Goal: Task Accomplishment & Management: Complete application form

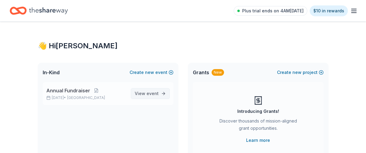
click at [151, 92] on span "event" at bounding box center [152, 93] width 12 height 5
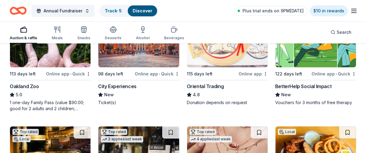
scroll to position [101, 0]
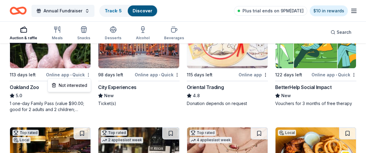
click at [70, 74] on div "Online app • Quick" at bounding box center [68, 75] width 45 height 8
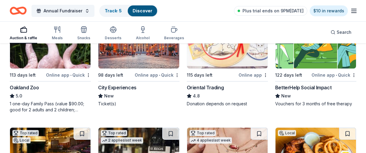
click at [78, 74] on div "Online app • Quick" at bounding box center [68, 75] width 45 height 8
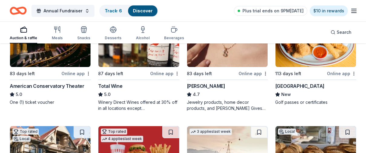
scroll to position [220, 0]
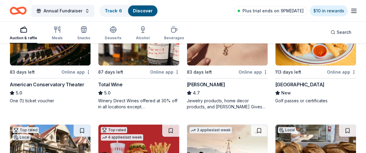
click at [74, 72] on div "Online app" at bounding box center [75, 72] width 29 height 8
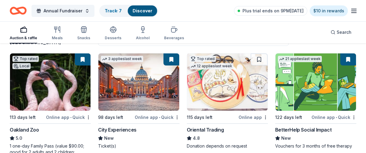
scroll to position [57, 0]
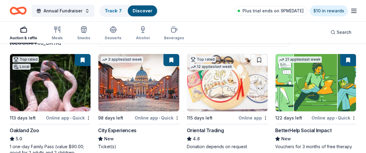
click at [74, 118] on div "Online app • Quick" at bounding box center [68, 118] width 45 height 8
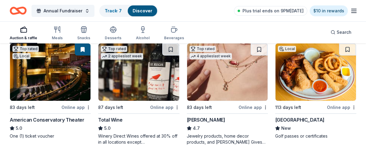
scroll to position [186, 0]
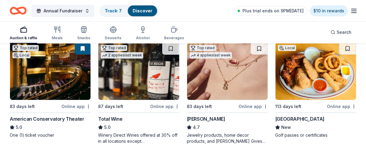
click at [340, 106] on div "Online app" at bounding box center [341, 107] width 29 height 8
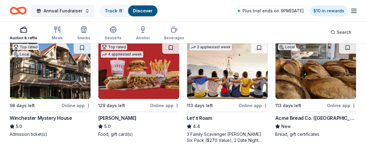
scroll to position [303, 0]
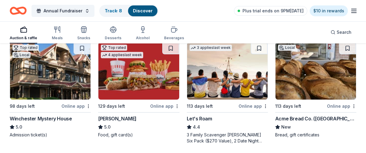
click at [347, 106] on div "Online app" at bounding box center [341, 107] width 29 height 8
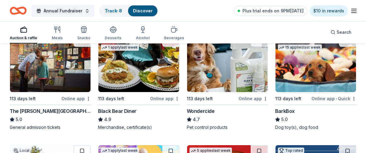
scroll to position [429, 0]
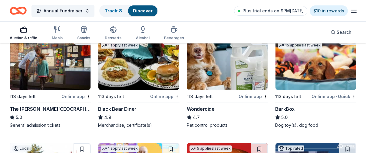
click at [75, 96] on div "Online app" at bounding box center [75, 97] width 29 height 8
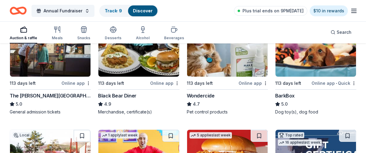
scroll to position [443, 0]
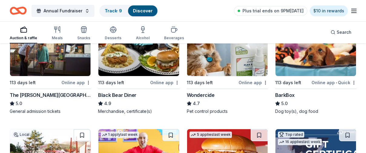
click at [346, 83] on div "Online app • Quick" at bounding box center [333, 83] width 45 height 8
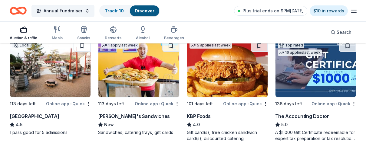
scroll to position [540, 0]
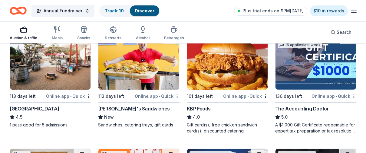
click at [73, 95] on div "Online app • Quick" at bounding box center [68, 97] width 45 height 8
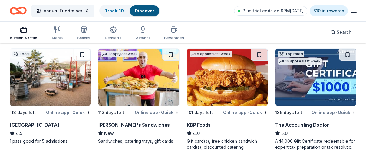
scroll to position [522, 0]
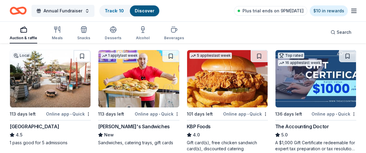
click at [341, 114] on div "Online app • Quick" at bounding box center [333, 114] width 45 height 8
click at [69, 11] on span "Annual Fundraiser" at bounding box center [63, 10] width 39 height 7
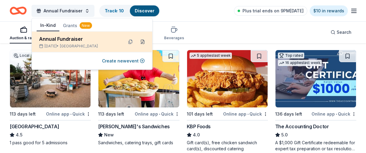
click at [143, 43] on button at bounding box center [143, 42] width 10 height 10
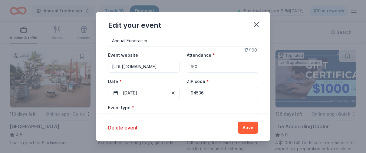
scroll to position [49, 0]
click at [132, 93] on button "02/15/2026" at bounding box center [143, 93] width 71 height 12
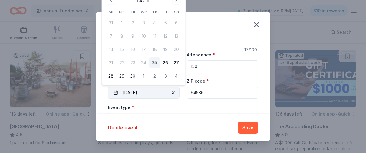
click at [132, 94] on button "02/15/2026" at bounding box center [143, 93] width 71 height 12
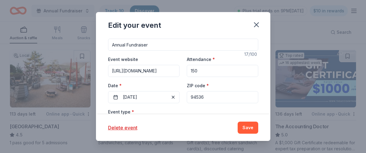
scroll to position [44, 0]
click at [251, 128] on button "Save" at bounding box center [247, 128] width 21 height 12
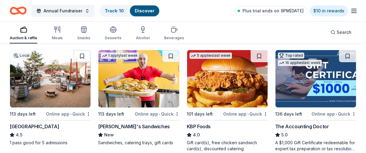
scroll to position [0, 0]
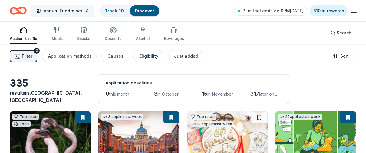
click at [79, 11] on span "Annual Fundraiser" at bounding box center [63, 10] width 39 height 7
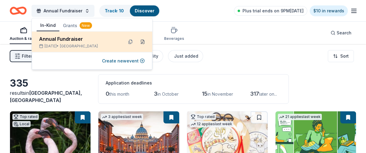
click at [142, 41] on button at bounding box center [143, 42] width 10 height 10
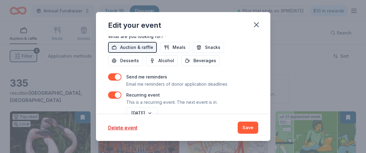
scroll to position [271, 0]
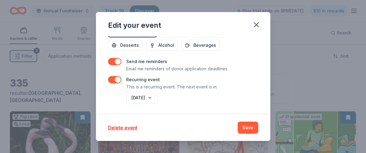
drag, startPoint x: 111, startPoint y: 84, endPoint x: 227, endPoint y: 123, distance: 122.1
click at [227, 123] on div "Edit your event Update donors you've applied to Let donors know of any updates …" at bounding box center [183, 76] width 174 height 129
click at [247, 129] on button "Save" at bounding box center [247, 128] width 21 height 12
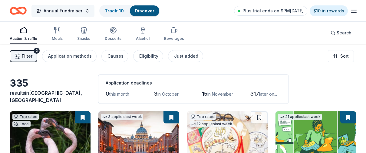
click at [84, 12] on button "Annual Fundraiser" at bounding box center [62, 11] width 63 height 12
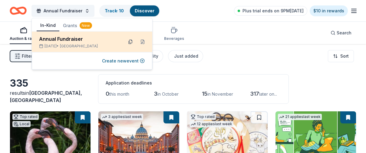
click at [131, 43] on button at bounding box center [131, 42] width 10 height 10
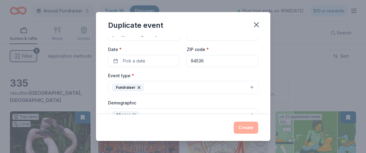
scroll to position [44, 0]
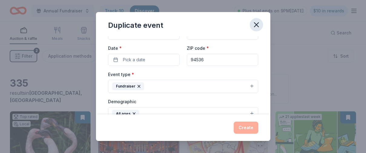
click at [258, 25] on icon "button" at bounding box center [256, 25] width 8 height 8
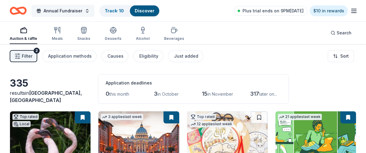
click at [84, 11] on button "Annual Fundraiser" at bounding box center [62, 11] width 63 height 12
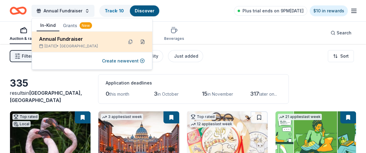
click at [144, 42] on button at bounding box center [143, 42] width 10 height 10
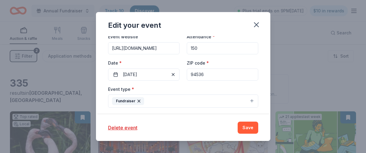
scroll to position [69, 0]
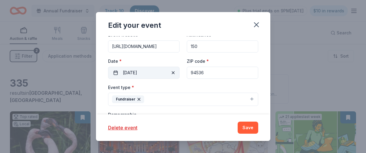
click at [116, 73] on button "02/15/2026" at bounding box center [143, 73] width 71 height 12
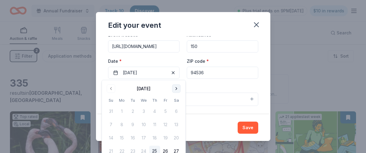
click at [176, 89] on button "Go to next month" at bounding box center [176, 89] width 8 height 8
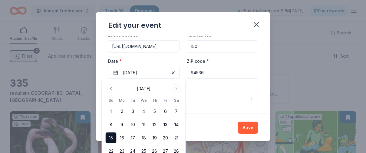
click at [113, 138] on button "15" at bounding box center [111, 138] width 11 height 11
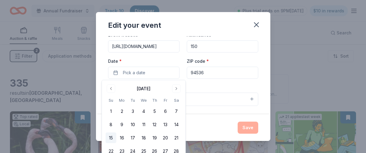
click at [113, 138] on button "15" at bounding box center [111, 138] width 11 height 11
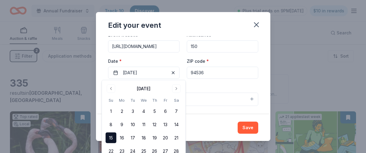
click at [208, 87] on div "Event type * Fundraiser" at bounding box center [183, 95] width 150 height 23
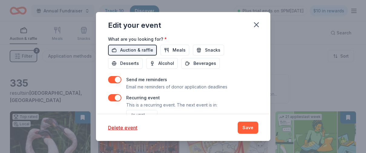
scroll to position [271, 0]
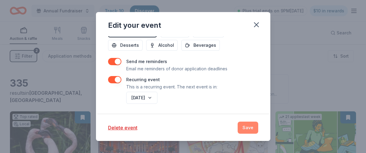
click at [249, 129] on button "Save" at bounding box center [247, 128] width 21 height 12
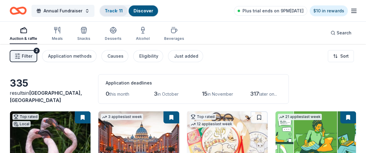
click at [108, 12] on link "Track · 11" at bounding box center [114, 10] width 18 height 5
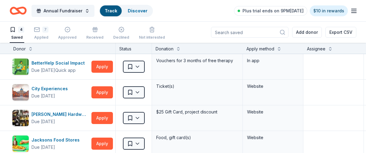
scroll to position [0, 0]
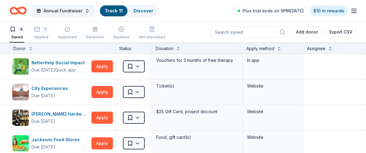
click at [136, 49] on div "Status" at bounding box center [134, 48] width 36 height 11
click at [37, 30] on icon "button" at bounding box center [37, 29] width 6 height 6
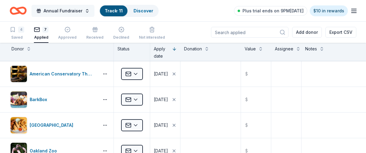
scroll to position [0, 0]
click at [143, 11] on link "Discover" at bounding box center [143, 10] width 20 height 5
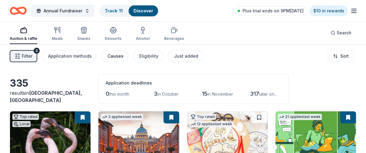
click at [111, 56] on div "Causes" at bounding box center [115, 56] width 16 height 7
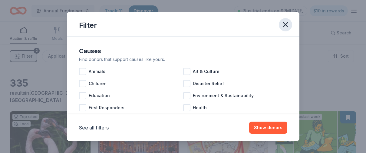
click at [286, 22] on icon "button" at bounding box center [285, 25] width 8 height 8
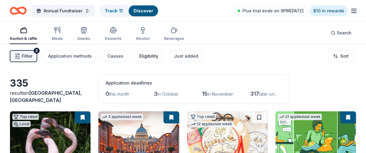
click at [144, 57] on div "Eligibility" at bounding box center [148, 56] width 19 height 7
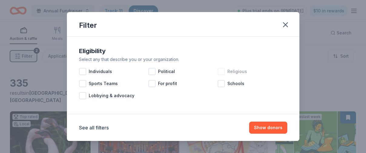
click at [221, 72] on div at bounding box center [220, 71] width 7 height 7
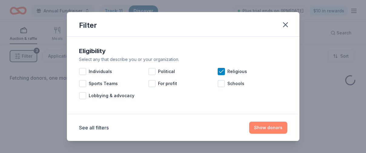
click at [266, 128] on button "Show donors" at bounding box center [268, 128] width 38 height 12
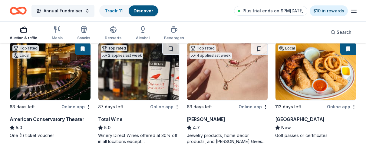
scroll to position [188, 0]
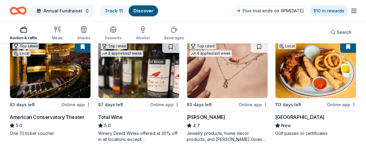
click at [162, 104] on div "Online app" at bounding box center [164, 105] width 29 height 8
click at [71, 10] on span "Annual Fundraiser" at bounding box center [63, 10] width 39 height 7
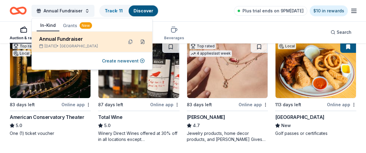
click at [142, 41] on button at bounding box center [143, 42] width 10 height 10
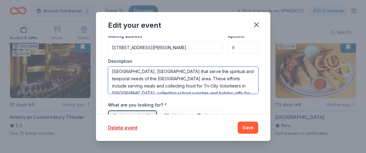
scroll to position [51, 0]
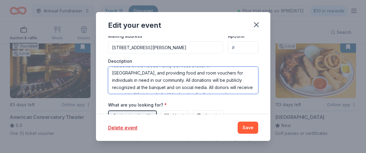
drag, startPoint x: 112, startPoint y: 73, endPoint x: 255, endPoint y: 106, distance: 146.8
click at [255, 106] on div "Event name * Annual Fundraiser 17 /100 Event website https://www.stchristinaort…" at bounding box center [183, 38] width 150 height 302
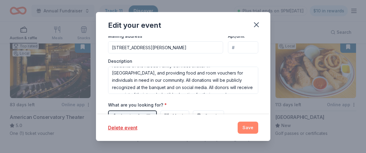
click at [244, 128] on button "Save" at bounding box center [247, 128] width 21 height 12
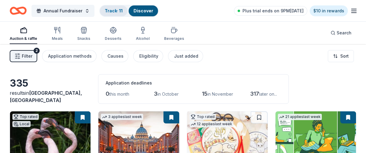
click at [122, 11] on div "Track · 11" at bounding box center [114, 10] width 28 height 11
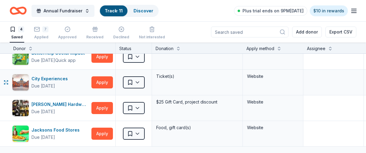
scroll to position [10, 0]
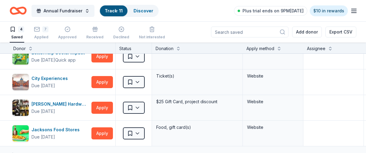
click at [106, 11] on link "Track · 11" at bounding box center [114, 10] width 18 height 5
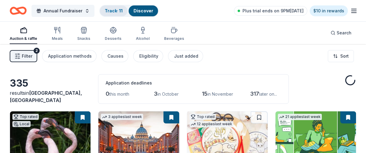
click at [113, 12] on link "Track · 11" at bounding box center [114, 10] width 18 height 5
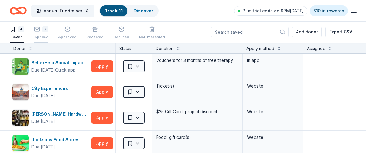
click at [43, 29] on div "7" at bounding box center [45, 29] width 6 height 6
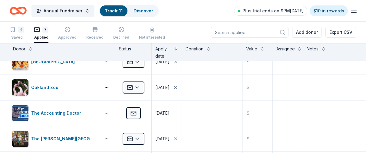
scroll to position [0, 0]
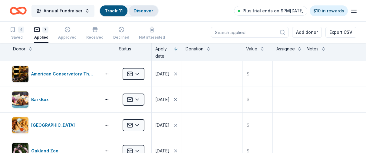
click at [143, 12] on link "Discover" at bounding box center [143, 10] width 20 height 5
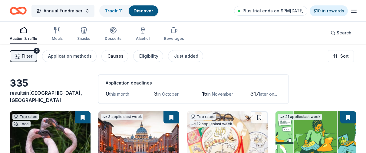
click at [113, 56] on div "Causes" at bounding box center [115, 56] width 16 height 7
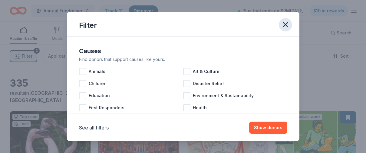
click at [287, 24] on icon "button" at bounding box center [285, 25] width 8 height 8
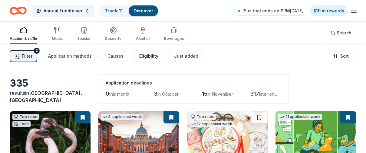
click at [154, 57] on div "Eligibility" at bounding box center [148, 56] width 19 height 7
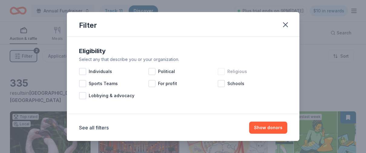
click at [220, 70] on div at bounding box center [220, 71] width 7 height 7
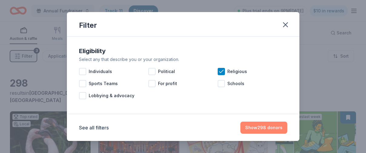
click at [262, 129] on button "Show 298 donors" at bounding box center [263, 128] width 47 height 12
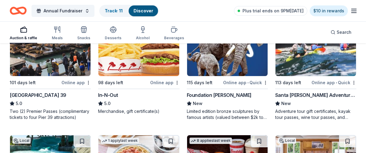
scroll to position [672, 0]
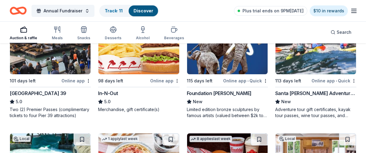
click at [163, 80] on div "Online app" at bounding box center [164, 81] width 29 height 8
click at [85, 9] on button "Annual Fundraiser" at bounding box center [62, 11] width 63 height 12
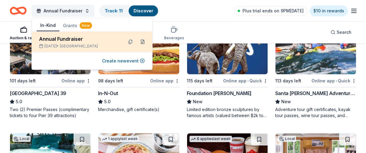
click at [142, 42] on button at bounding box center [143, 42] width 10 height 10
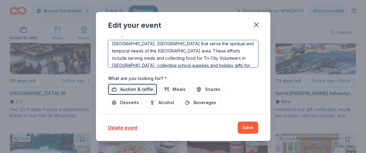
scroll to position [51, 0]
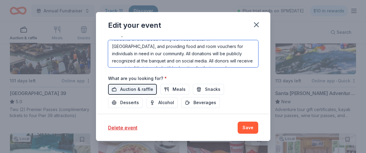
drag, startPoint x: 112, startPoint y: 47, endPoint x: 247, endPoint y: 77, distance: 138.0
click at [247, 77] on div "Event name * Annual Fundraiser 17 /100 Event website https://www.stchristinaort…" at bounding box center [183, 11] width 150 height 302
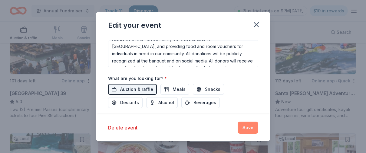
click at [252, 128] on button "Save" at bounding box center [247, 128] width 21 height 12
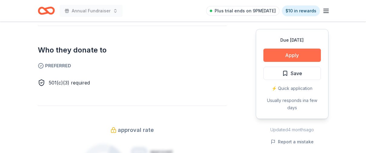
scroll to position [330, 0]
click at [296, 53] on button "Apply" at bounding box center [291, 55] width 57 height 13
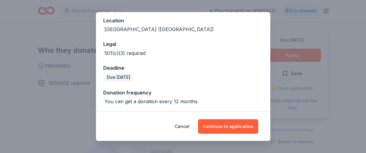
scroll to position [69, 0]
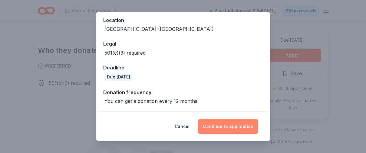
click at [237, 128] on button "Continue to application" at bounding box center [228, 126] width 60 height 15
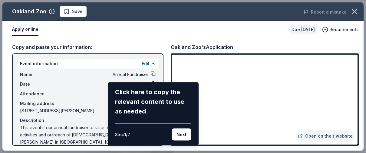
click at [152, 110] on div "Click here to copy the relevant content to use as needed." at bounding box center [153, 101] width 76 height 29
click at [181, 135] on button "Next" at bounding box center [182, 135] width 20 height 12
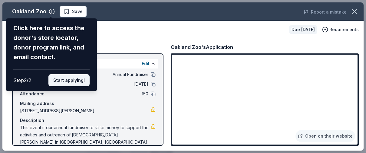
click at [76, 80] on button "Start applying!" at bounding box center [68, 80] width 41 height 12
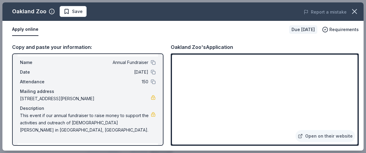
scroll to position [13, 0]
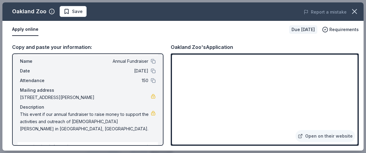
click at [21, 115] on span "This event if our annual fundraiser to raise money to support the activities an…" at bounding box center [85, 122] width 131 height 22
click at [21, 114] on span "This event if our annual fundraiser to raise money to support the activities an…" at bounding box center [85, 122] width 131 height 22
click at [43, 114] on span "This event if our annual fundraiser to raise money to support the activities an…" at bounding box center [85, 122] width 131 height 22
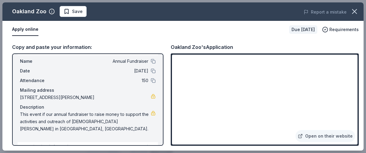
click at [43, 114] on span "This event if our annual fundraiser to raise money to support the activities an…" at bounding box center [85, 122] width 131 height 22
click at [44, 115] on span "This event if our annual fundraiser to raise money to support the activities an…" at bounding box center [85, 122] width 131 height 22
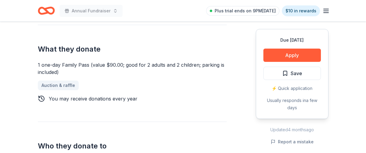
scroll to position [235, 0]
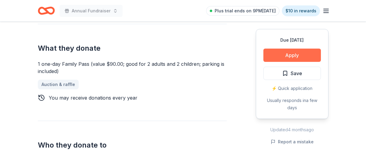
click at [294, 56] on button "Apply" at bounding box center [291, 55] width 57 height 13
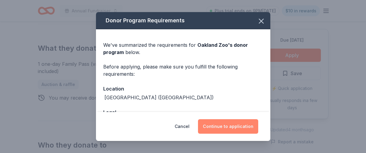
click at [240, 127] on button "Continue to application" at bounding box center [228, 126] width 60 height 15
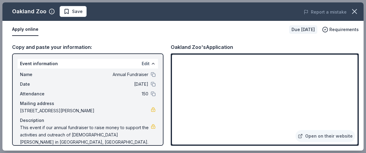
click at [146, 63] on button "Edit" at bounding box center [146, 63] width 8 height 7
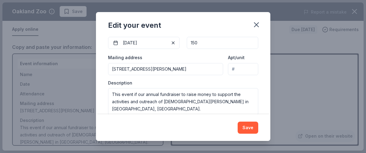
scroll to position [93, 0]
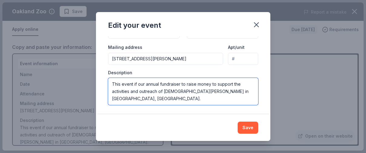
click at [136, 84] on textarea "This event if our annual fundraiser to raise money to support the activities an…" at bounding box center [183, 91] width 150 height 27
click at [128, 99] on textarea "This event is our annual fundraiser to raise money to support the activities an…" at bounding box center [183, 91] width 150 height 27
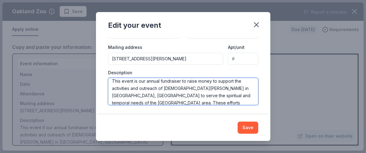
scroll to position [13, 0]
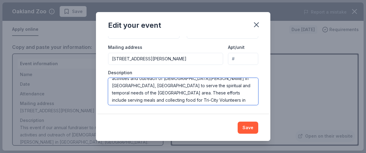
drag, startPoint x: 123, startPoint y: 86, endPoint x: 139, endPoint y: 93, distance: 17.2
click at [123, 86] on textarea "This event is our annual fundraiser to raise money to support the activities an…" at bounding box center [183, 91] width 150 height 27
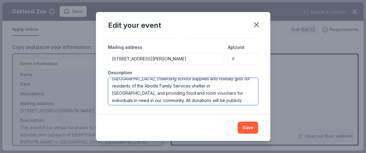
scroll to position [42, 0]
type textarea "This event is our annual fundraiser to raise money to support the activities an…"
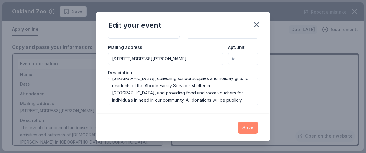
click at [247, 128] on button "Save" at bounding box center [247, 128] width 21 height 12
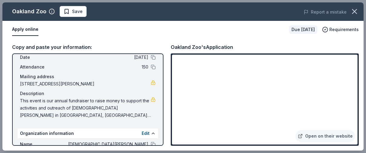
scroll to position [29, 0]
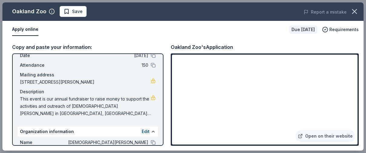
click at [20, 99] on span "This event is our annual fundraiser to raise money to support the activities an…" at bounding box center [85, 107] width 131 height 22
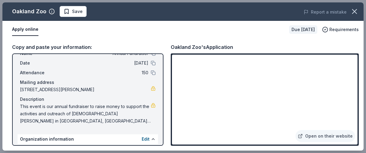
scroll to position [0, 0]
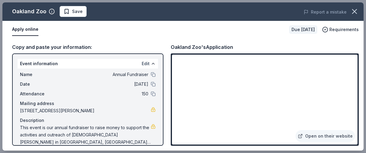
click at [146, 63] on button "Edit" at bounding box center [146, 63] width 8 height 7
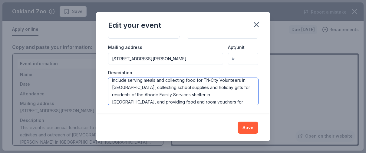
scroll to position [94, 0]
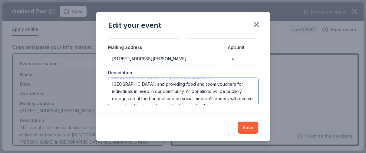
drag, startPoint x: 112, startPoint y: 84, endPoint x: 237, endPoint y: 117, distance: 129.5
click at [237, 117] on div "Edit your event Changes made here will update the Event too. Update donors you'…" at bounding box center [183, 76] width 174 height 129
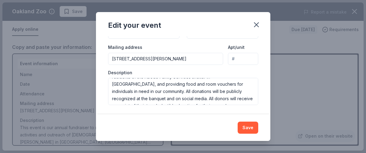
click at [251, 129] on button "Save" at bounding box center [247, 128] width 21 height 12
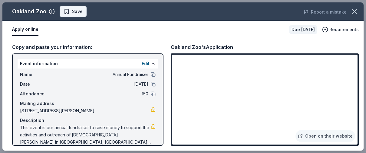
click at [76, 12] on span "Save" at bounding box center [77, 11] width 11 height 7
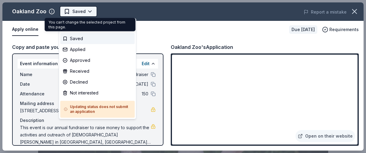
scroll to position [0, 0]
click at [89, 11] on body "Annual Fundraiser Saved Apply Due in 113 days Share Oakland Zoo 5.0 • 7 reviews…" at bounding box center [183, 76] width 366 height 153
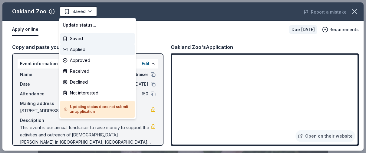
click at [78, 50] on div "Applied" at bounding box center [97, 49] width 74 height 11
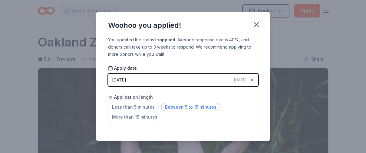
click at [184, 107] on span "Between 5 to 15 minutes" at bounding box center [190, 107] width 59 height 8
click at [258, 24] on icon "button" at bounding box center [256, 25] width 8 height 8
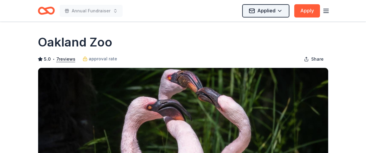
click at [280, 11] on html "Annual Fundraiser Applied Apply Due in 113 days Share Oakland Zoo 5.0 • 7 revie…" at bounding box center [183, 76] width 366 height 153
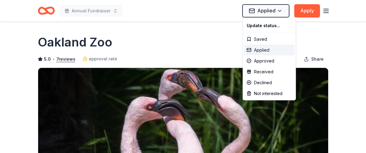
click at [256, 49] on div "Applied" at bounding box center [269, 50] width 50 height 11
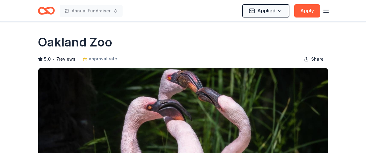
click at [328, 10] on icon "button" at bounding box center [325, 10] width 7 height 7
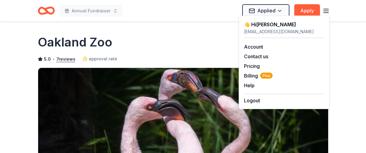
drag, startPoint x: 156, startPoint y: 14, endPoint x: 131, endPoint y: 11, distance: 25.8
click at [156, 14] on div "Annual Fundraiser Applied Apply" at bounding box center [183, 11] width 290 height 14
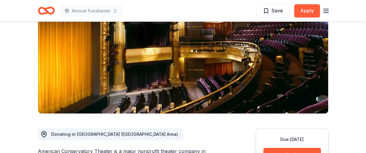
scroll to position [70, 0]
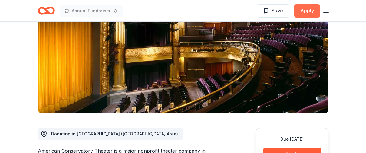
click at [305, 12] on button "Apply" at bounding box center [307, 10] width 26 height 13
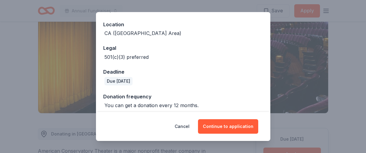
scroll to position [69, 0]
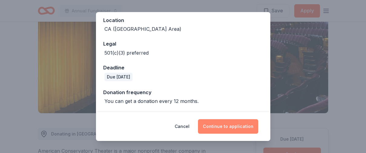
click at [237, 126] on button "Continue to application" at bounding box center [228, 126] width 60 height 15
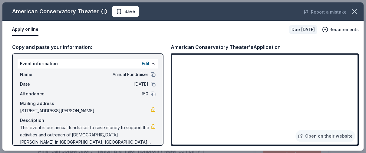
click at [21, 128] on span "This event is our annual fundraiser to raise money to support the activities an…" at bounding box center [85, 135] width 131 height 22
click at [146, 64] on button "Edit" at bounding box center [146, 63] width 8 height 7
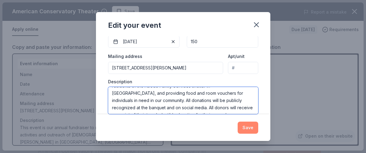
scroll to position [94, 0]
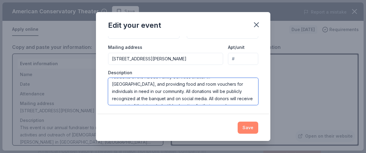
drag, startPoint x: 112, startPoint y: 94, endPoint x: 240, endPoint y: 123, distance: 131.8
click at [240, 123] on div "Edit your event Changes made here will update the Event too. Update donors you'…" at bounding box center [183, 76] width 174 height 129
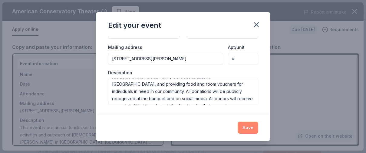
click at [249, 128] on button "Save" at bounding box center [247, 128] width 21 height 12
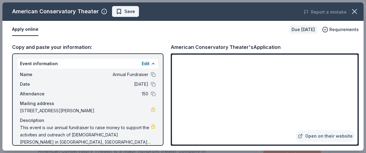
click at [127, 12] on span "Save" at bounding box center [129, 11] width 11 height 7
click at [139, 11] on html "Annual Fundraiser Saved Apply Due [DATE] Share American Conservatory Theater 5.…" at bounding box center [183, 6] width 366 height 153
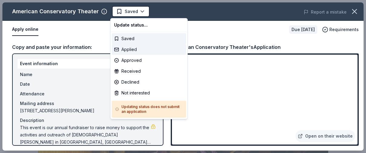
click at [134, 51] on div "Applied" at bounding box center [149, 49] width 74 height 11
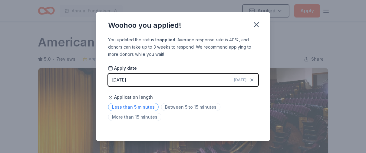
click at [130, 108] on span "Less than 5 minutes" at bounding box center [133, 107] width 51 height 8
click at [256, 24] on icon "button" at bounding box center [256, 25] width 4 height 4
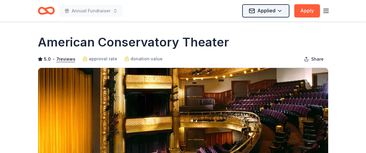
click at [281, 10] on html "Annual Fundraiser Applied Apply Due [DATE] Share American Conservatory Theater …" at bounding box center [183, 76] width 366 height 153
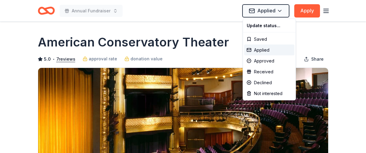
click at [146, 15] on html "Annual Fundraiser Applied Apply Due [DATE] Share American Conservatory Theater …" at bounding box center [183, 76] width 366 height 153
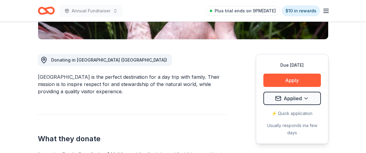
scroll to position [146, 0]
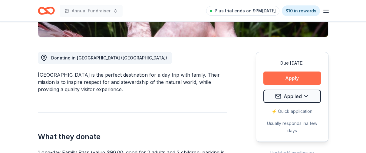
click at [282, 77] on button "Apply" at bounding box center [291, 78] width 57 height 13
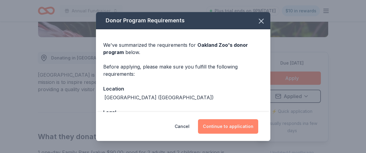
click at [232, 127] on button "Continue to application" at bounding box center [228, 126] width 60 height 15
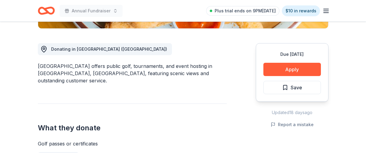
scroll to position [156, 0]
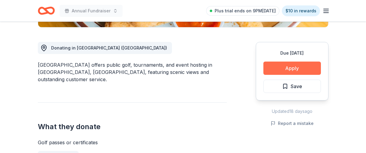
click at [298, 67] on button "Apply" at bounding box center [291, 68] width 57 height 13
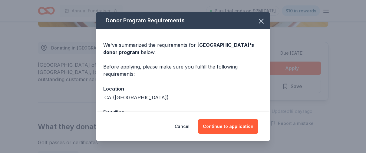
scroll to position [21, 0]
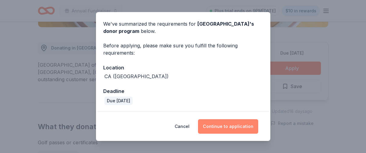
click at [233, 126] on button "Continue to application" at bounding box center [228, 126] width 60 height 15
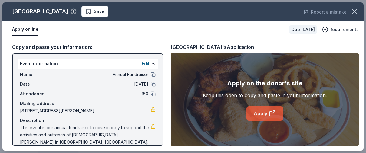
click at [264, 114] on link "Apply" at bounding box center [264, 113] width 37 height 15
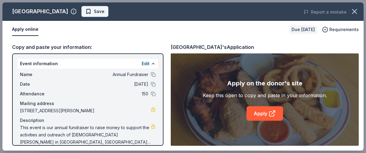
click at [94, 11] on span "Save" at bounding box center [99, 11] width 11 height 7
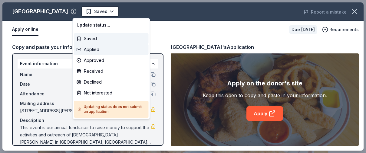
click at [98, 50] on div "Applied" at bounding box center [111, 49] width 74 height 11
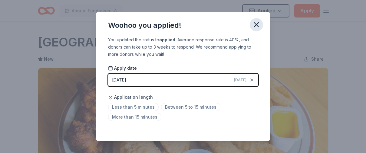
click at [255, 25] on icon "button" at bounding box center [256, 25] width 8 height 8
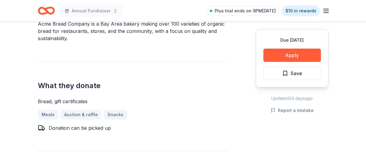
scroll to position [228, 0]
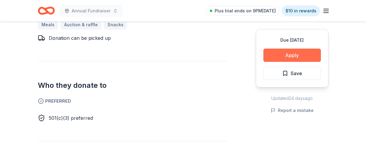
click at [292, 56] on button "Apply" at bounding box center [291, 55] width 57 height 13
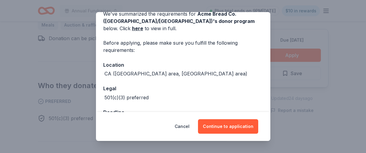
scroll to position [45, 0]
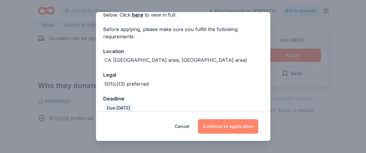
click at [231, 126] on button "Continue to application" at bounding box center [228, 126] width 60 height 15
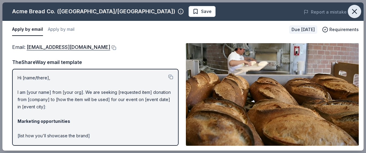
click at [356, 10] on icon "button" at bounding box center [354, 11] width 8 height 8
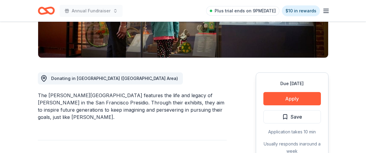
scroll to position [129, 0]
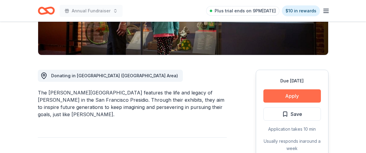
click at [296, 95] on button "Apply" at bounding box center [291, 96] width 57 height 13
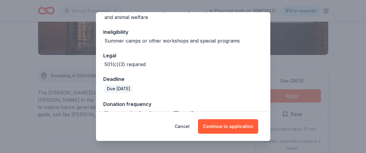
scroll to position [130, 0]
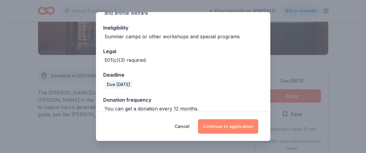
click at [240, 126] on button "Continue to application" at bounding box center [228, 126] width 60 height 15
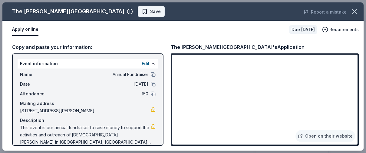
click at [150, 12] on span "Save" at bounding box center [155, 11] width 11 height 7
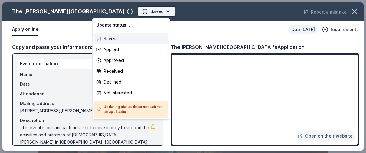
click at [122, 10] on html "Annual Fundraiser Saved Apply Due in 113 days Share The Walt Disney Museum 5.0 …" at bounding box center [183, 76] width 366 height 153
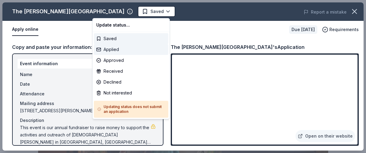
click at [120, 48] on div "Applied" at bounding box center [131, 49] width 74 height 11
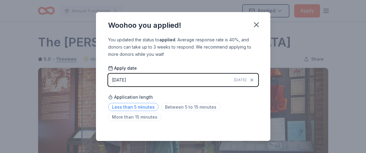
click at [146, 108] on span "Less than 5 minutes" at bounding box center [133, 107] width 51 height 8
click at [256, 23] on icon "button" at bounding box center [256, 25] width 8 height 8
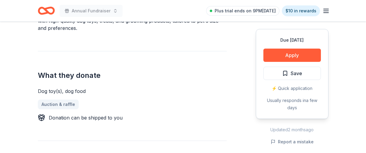
scroll to position [210, 0]
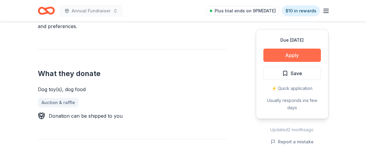
click at [296, 56] on button "Apply" at bounding box center [291, 55] width 57 height 13
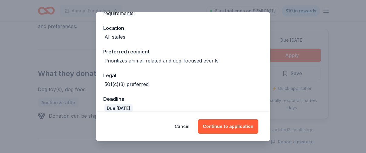
scroll to position [69, 0]
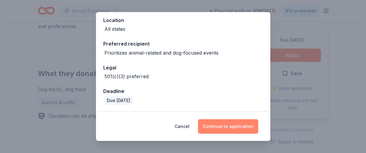
click at [227, 129] on button "Continue to application" at bounding box center [228, 126] width 60 height 15
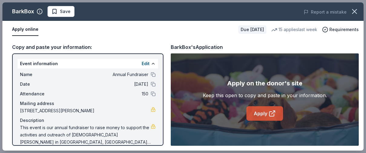
click at [267, 114] on link "Apply" at bounding box center [264, 113] width 37 height 15
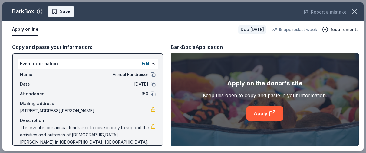
click at [65, 11] on span "Save" at bounding box center [65, 11] width 11 height 7
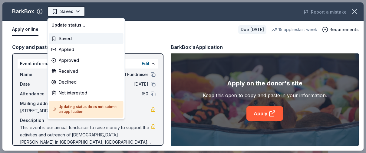
scroll to position [0, 0]
click at [76, 11] on body "Annual Fundraiser Saved Apply Due in 113 days Share BarkBox 5.0 • 123 reviews 1…" at bounding box center [183, 76] width 366 height 153
click at [68, 50] on div "Applied" at bounding box center [86, 49] width 74 height 11
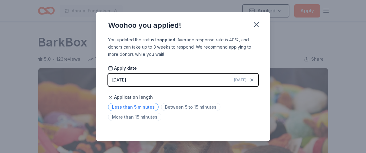
drag, startPoint x: 134, startPoint y: 106, endPoint x: 136, endPoint y: 103, distance: 3.7
click at [134, 106] on span "Less than 5 minutes" at bounding box center [133, 107] width 51 height 8
click at [256, 25] on icon "button" at bounding box center [256, 25] width 4 height 4
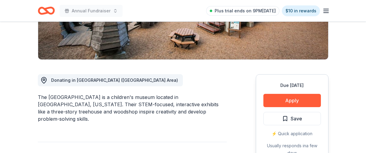
scroll to position [135, 0]
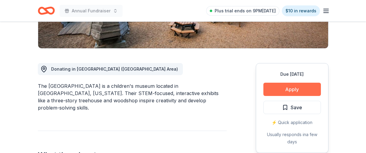
click at [295, 90] on button "Apply" at bounding box center [291, 89] width 57 height 13
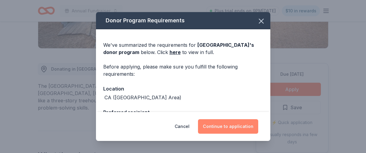
click at [220, 126] on button "Continue to application" at bounding box center [228, 126] width 60 height 15
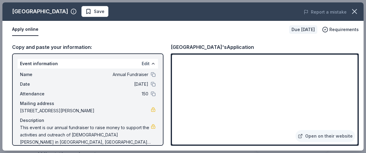
click at [144, 63] on button "Edit" at bounding box center [146, 63] width 8 height 7
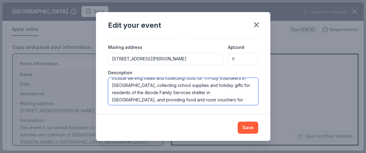
scroll to position [51, 0]
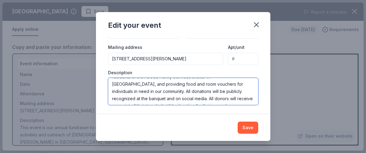
drag, startPoint x: 112, startPoint y: 84, endPoint x: 245, endPoint y: 112, distance: 136.0
click at [245, 111] on div "Changes made here will update the Event too. Update donors you've applied to Le…" at bounding box center [183, 75] width 174 height 79
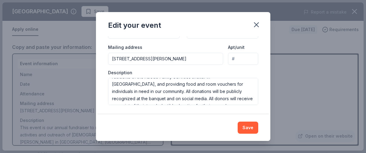
click at [250, 129] on button "Save" at bounding box center [247, 128] width 21 height 12
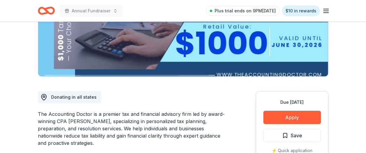
scroll to position [109, 0]
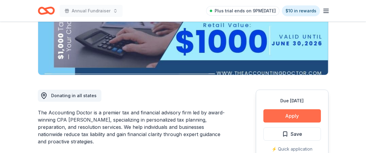
click at [299, 114] on button "Apply" at bounding box center [291, 115] width 57 height 13
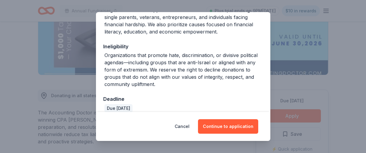
scroll to position [119, 0]
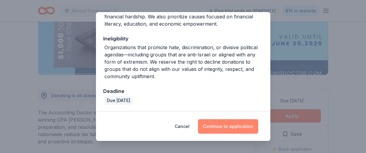
click at [237, 128] on button "Continue to application" at bounding box center [228, 126] width 60 height 15
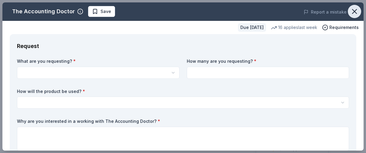
click at [355, 11] on icon "button" at bounding box center [354, 11] width 4 height 4
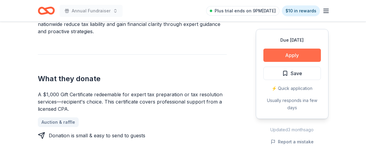
scroll to position [218, 0]
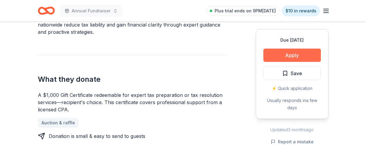
click at [299, 56] on button "Apply" at bounding box center [291, 55] width 57 height 13
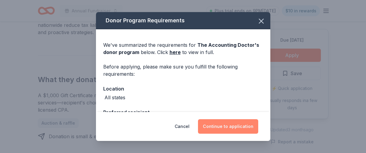
click at [239, 128] on button "Continue to application" at bounding box center [228, 126] width 60 height 15
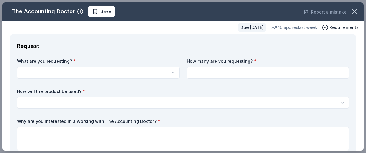
scroll to position [0, 0]
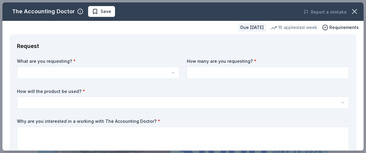
click at [40, 73] on html "Annual Fundraiser Plus trial ends on 9PM[DATE] $10 in rewards Due [DATE] Share …" at bounding box center [183, 76] width 366 height 153
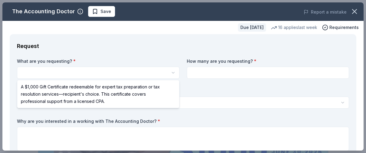
select select "A $1,000 Gift Certificate redeemable for expert tax preparation or tax resoluti…"
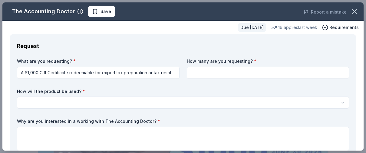
click at [216, 74] on input at bounding box center [268, 73] width 162 height 12
type input "1"
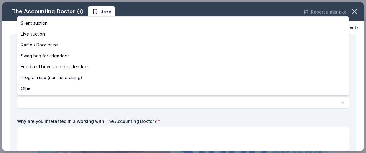
click at [41, 104] on html "Annual Fundraiser Save Apply Due [DATE] Share The Accounting Doctor 5.0 • 4 rev…" at bounding box center [183, 76] width 366 height 153
select select "silentAuction"
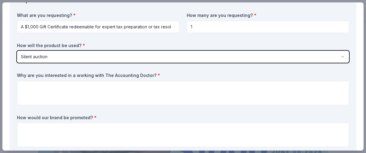
scroll to position [48, 0]
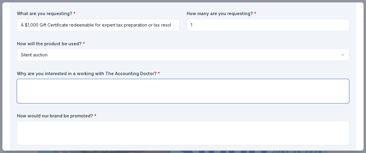
click at [34, 83] on textarea at bounding box center [183, 91] width 332 height 24
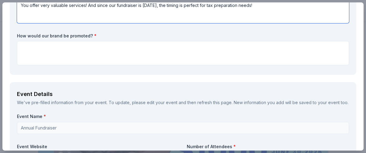
scroll to position [130, 0]
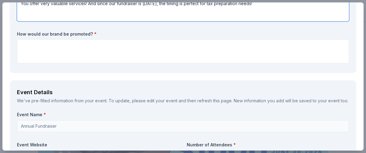
type textarea "You offer very valuable services! And since our fundraiser is [DATE], the timin…"
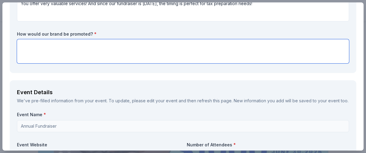
click at [28, 46] on textarea at bounding box center [183, 51] width 332 height 24
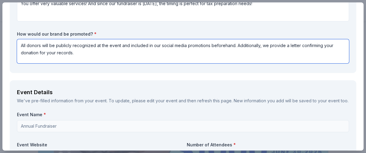
click at [21, 53] on textarea "All donors will be publicly recognized at the event and included in our social …" at bounding box center [183, 51] width 332 height 24
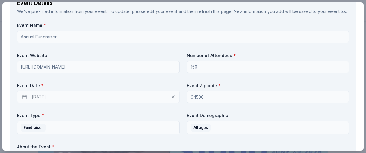
scroll to position [222, 0]
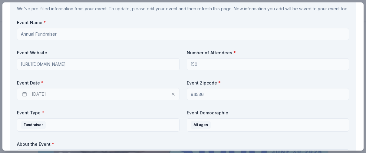
type textarea "All donors will be publicly recognized at the event and included in our social …"
click at [41, 95] on div "[DATE]" at bounding box center [98, 94] width 162 height 12
click at [174, 94] on div "[DATE]" at bounding box center [98, 94] width 162 height 12
click at [41, 94] on div "[DATE]" at bounding box center [98, 94] width 162 height 12
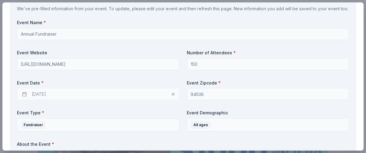
click at [173, 94] on div "[DATE]" at bounding box center [98, 94] width 162 height 12
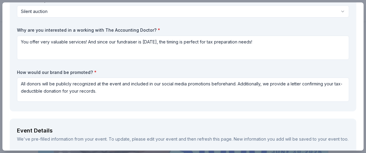
scroll to position [105, 0]
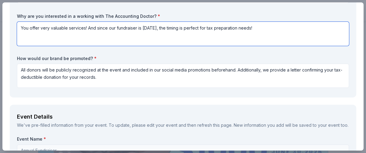
click at [142, 28] on textarea "You offer very valuable services! And since our fundraiser is [DATE], the timin…" at bounding box center [183, 34] width 332 height 24
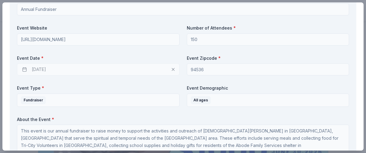
scroll to position [249, 0]
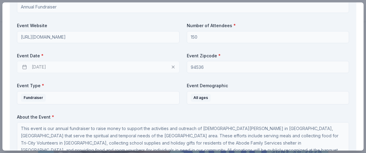
type textarea "You offer very valuable services! And since our fundraiser is [DATE], the timin…"
click at [173, 67] on div "[DATE]" at bounding box center [98, 67] width 162 height 12
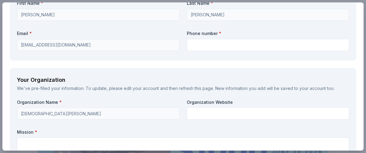
scroll to position [465, 0]
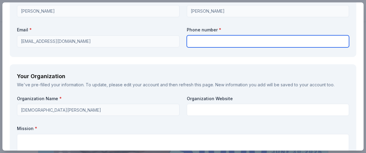
click at [197, 42] on input "text" at bounding box center [268, 41] width 162 height 12
type input "5108461325"
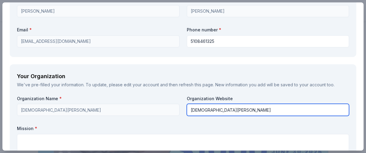
drag, startPoint x: 253, startPoint y: 110, endPoint x: 186, endPoint y: 113, distance: 67.2
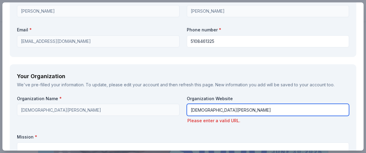
click at [189, 110] on input "[DEMOGRAPHIC_DATA][PERSON_NAME]" at bounding box center [268, 110] width 162 height 12
drag, startPoint x: 250, startPoint y: 110, endPoint x: 137, endPoint y: 100, distance: 113.8
paste input "[URL][DOMAIN_NAME]"
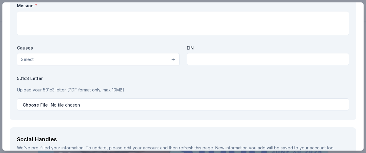
scroll to position [589, 0]
type input "[URL][DOMAIN_NAME]"
click at [174, 59] on button "Select" at bounding box center [98, 58] width 162 height 13
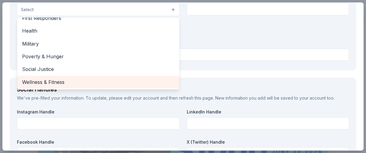
scroll to position [637, 0]
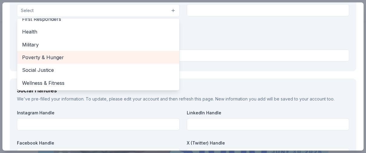
click at [50, 57] on span "Poverty & Hunger" at bounding box center [98, 58] width 152 height 8
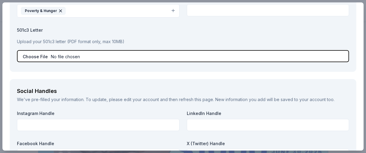
click at [34, 57] on input "file" at bounding box center [183, 56] width 332 height 12
type input "C:\fakepath\OCAEINListing1206 tax id letter.pdf"
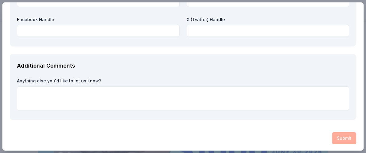
scroll to position [762, 0]
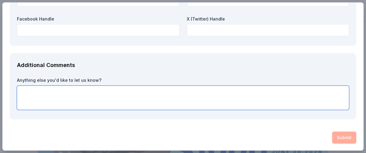
click at [41, 93] on textarea at bounding box center [183, 98] width 332 height 24
paste textarea "[URL][DOMAIN_NAME]"
type textarea "h"
click at [20, 91] on textarea at bounding box center [183, 98] width 332 height 24
paste textarea "This event is our annual fundraiser to raise money to support the activities an…"
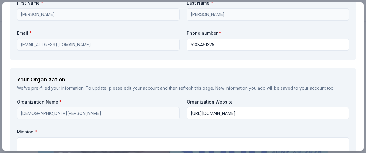
scroll to position [460, 0]
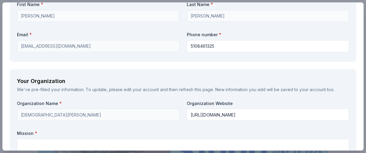
type textarea "This event is our annual fundraiser to raise money to support the activities an…"
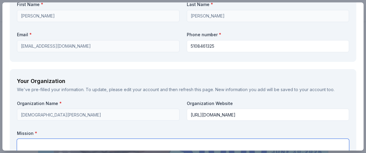
click at [39, 143] on textarea at bounding box center [183, 151] width 332 height 24
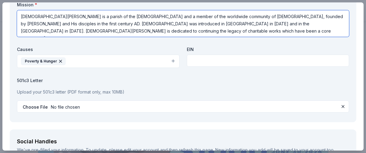
scroll to position [590, 0]
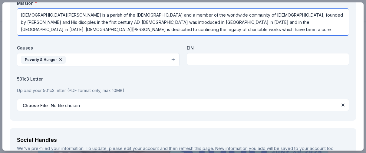
type textarea "[DEMOGRAPHIC_DATA][PERSON_NAME] is a parish of the [DEMOGRAPHIC_DATA] and a mem…"
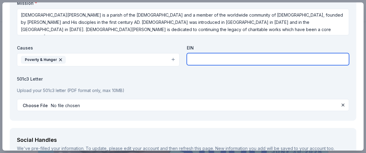
click at [195, 60] on input "text" at bounding box center [268, 59] width 162 height 12
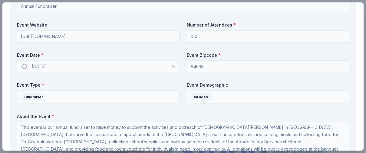
scroll to position [250, 0]
click at [23, 67] on div "[DATE]" at bounding box center [98, 67] width 162 height 12
click at [30, 66] on div "[DATE]" at bounding box center [98, 67] width 162 height 12
click at [173, 66] on div "[DATE]" at bounding box center [98, 67] width 162 height 12
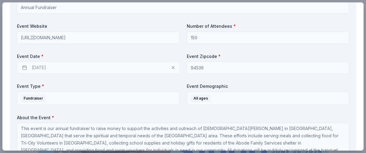
click at [173, 66] on div "[DATE]" at bounding box center [98, 68] width 162 height 12
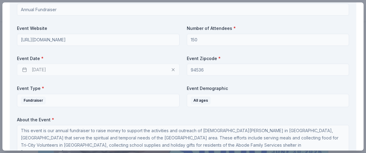
click at [173, 66] on div "[DATE]" at bounding box center [98, 70] width 162 height 12
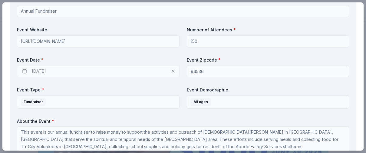
click at [43, 72] on div "[DATE]" at bounding box center [98, 71] width 162 height 12
click at [43, 72] on div "[DATE]" at bounding box center [98, 72] width 162 height 12
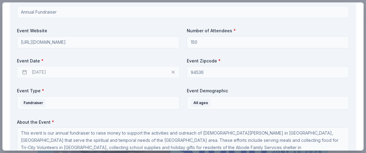
click at [43, 72] on div "[DATE]" at bounding box center [98, 72] width 162 height 12
click at [43, 72] on div "[DATE]" at bounding box center [98, 73] width 162 height 12
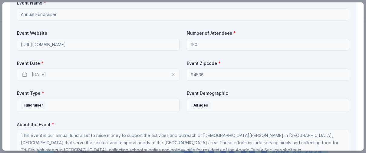
click at [43, 72] on div "[DATE]" at bounding box center [98, 75] width 162 height 12
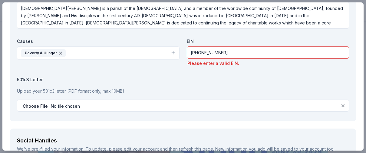
scroll to position [600, 0]
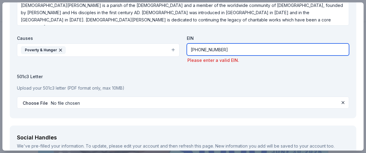
click at [198, 50] on input "[PHONE_NUMBER]" at bounding box center [268, 50] width 162 height 12
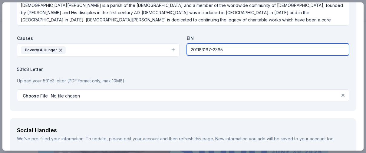
click at [213, 50] on input "201183167-2365" at bounding box center [268, 50] width 162 height 12
type input "2011831672365"
click button at bounding box center [342, 95] width 7 height 7
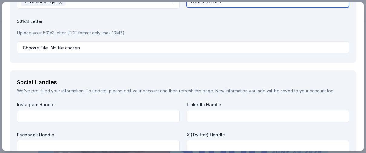
scroll to position [649, 0]
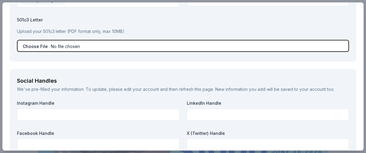
click at [41, 46] on div "501c3 Letter Upload your 501c3 letter (PDF format only, max 10MB)" at bounding box center [183, 34] width 332 height 35
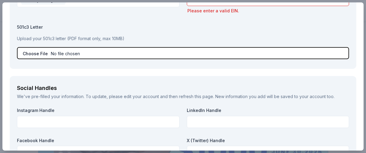
click at [34, 54] on input "file" at bounding box center [183, 53] width 332 height 12
type input "C:\fakepath\OCAEINListing1206 tax id letter.pdf"
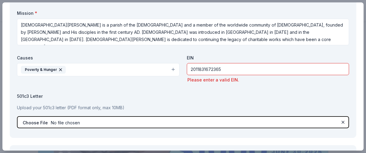
scroll to position [578, 0]
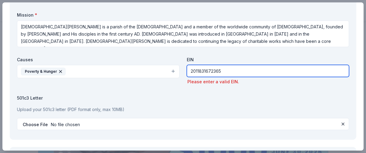
drag, startPoint x: 222, startPoint y: 70, endPoint x: 176, endPoint y: 70, distance: 46.3
click at [177, 70] on div "Organization Name * [DEMOGRAPHIC_DATA][PERSON_NAME] Organization Website [URL][…" at bounding box center [183, 57] width 332 height 151
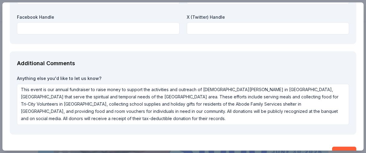
scroll to position [781, 0]
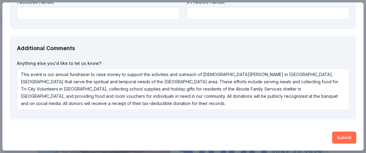
type input "[PHONE_NUMBER]"
click at [338, 135] on button "Submit" at bounding box center [344, 138] width 24 height 12
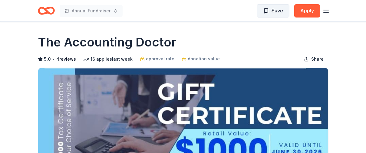
click at [278, 11] on span "Save" at bounding box center [276, 11] width 11 height 8
click at [327, 11] on line "button" at bounding box center [325, 11] width 5 height 0
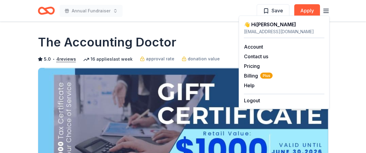
click at [110, 37] on h1 "The Accounting Doctor" at bounding box center [107, 42] width 138 height 17
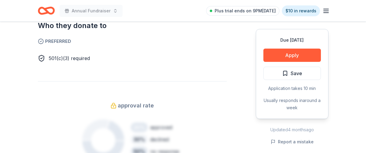
scroll to position [384, 0]
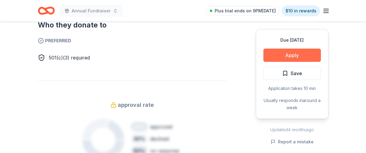
click at [294, 55] on button "Apply" at bounding box center [291, 55] width 57 height 13
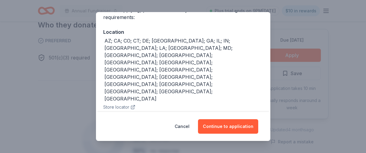
scroll to position [60, 0]
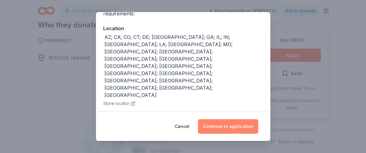
click at [229, 128] on button "Continue to application" at bounding box center [228, 126] width 60 height 15
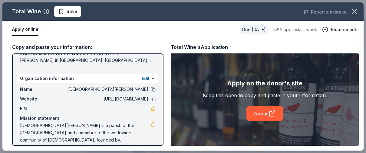
scroll to position [88, 0]
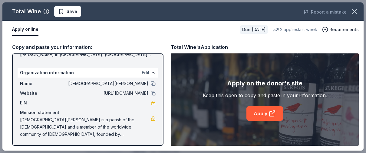
click at [146, 71] on button "Edit" at bounding box center [146, 72] width 8 height 7
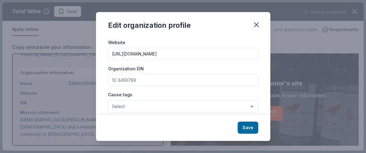
scroll to position [64, 0]
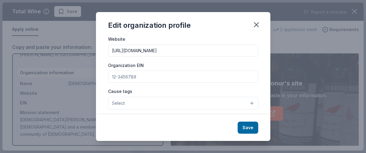
drag, startPoint x: 139, startPoint y: 76, endPoint x: 119, endPoint y: 76, distance: 19.7
click at [119, 76] on input "Organization EIN" at bounding box center [183, 77] width 150 height 12
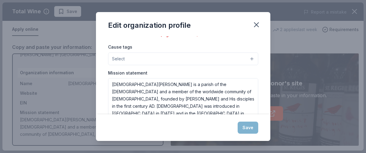
scroll to position [121, 0]
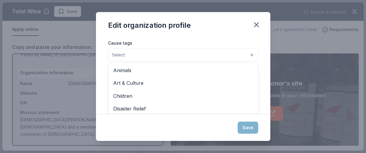
click at [136, 55] on button "Select" at bounding box center [183, 55] width 150 height 13
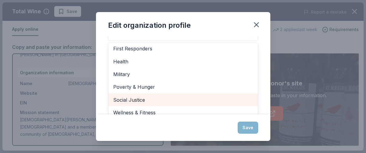
scroll to position [78, 0]
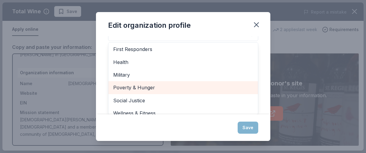
click at [158, 88] on span "Poverty & Hunger" at bounding box center [183, 88] width 140 height 8
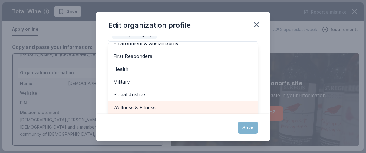
scroll to position [142, 0]
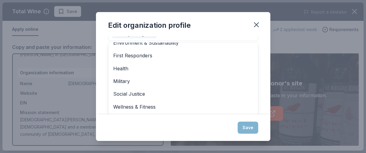
click at [252, 129] on div "Edit organization profile Changes made here will be reflected on your Account. …" at bounding box center [183, 76] width 174 height 129
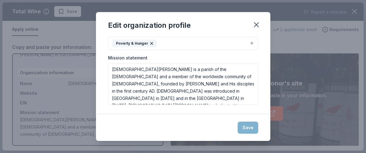
scroll to position [133, 0]
click at [252, 129] on div "Save" at bounding box center [183, 128] width 174 height 27
click at [256, 23] on icon "button" at bounding box center [256, 25] width 8 height 8
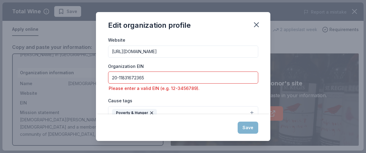
scroll to position [64, 0]
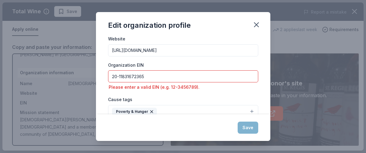
click at [119, 76] on input "20-11831672365" at bounding box center [183, 76] width 150 height 12
drag, startPoint x: 143, startPoint y: 76, endPoint x: 171, endPoint y: 87, distance: 30.2
click at [143, 76] on input "2011831672365" at bounding box center [183, 76] width 150 height 12
type input "201183167"
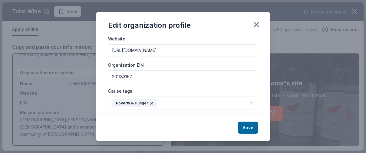
drag, startPoint x: 135, startPoint y: 77, endPoint x: 105, endPoint y: 77, distance: 30.6
click at [105, 77] on div "Changes made here will be reflected on your Account. Organization name St Chris…" at bounding box center [183, 75] width 174 height 79
click at [251, 127] on button "Save" at bounding box center [247, 128] width 21 height 12
click at [150, 103] on icon "button" at bounding box center [151, 103] width 5 height 5
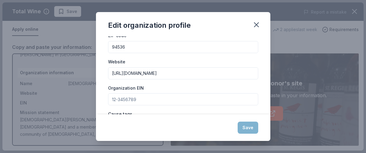
scroll to position [0, 0]
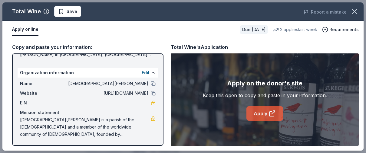
click at [268, 115] on link "Apply" at bounding box center [264, 113] width 37 height 15
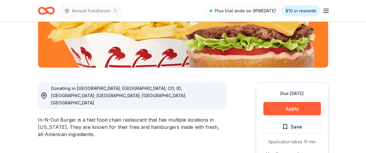
scroll to position [121, 0]
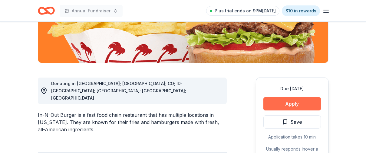
click at [287, 103] on button "Apply" at bounding box center [291, 103] width 57 height 13
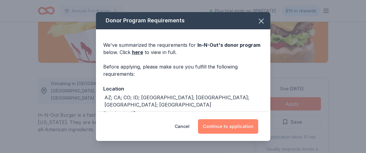
click at [234, 125] on button "Continue to application" at bounding box center [228, 126] width 60 height 15
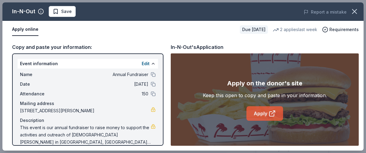
click at [260, 113] on link "Apply" at bounding box center [264, 113] width 37 height 15
click at [261, 114] on link "Apply" at bounding box center [264, 113] width 37 height 15
